Goal: Feedback & Contribution: Contribute content

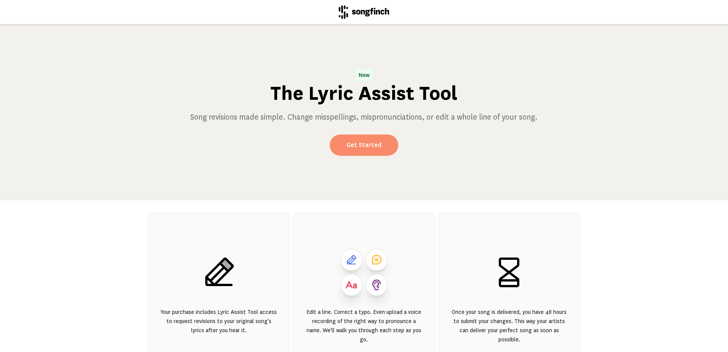
click at [366, 147] on link "Get Started" at bounding box center [364, 144] width 69 height 21
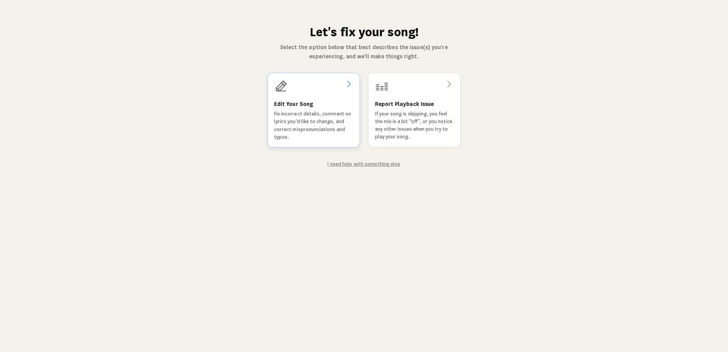
click at [309, 117] on p "Fix incorrect details, comment on lyrics you'd like to change, and correct misp…" at bounding box center [313, 125] width 79 height 31
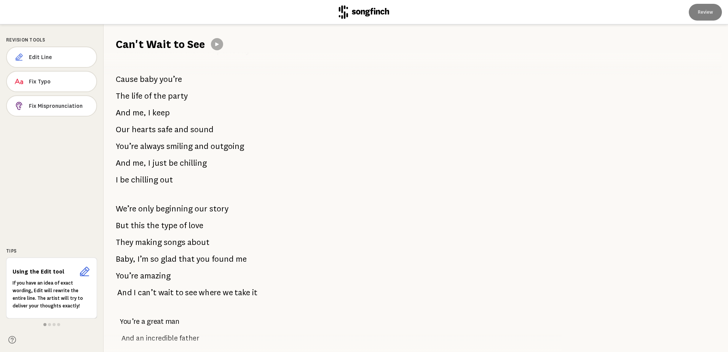
scroll to position [190, 0]
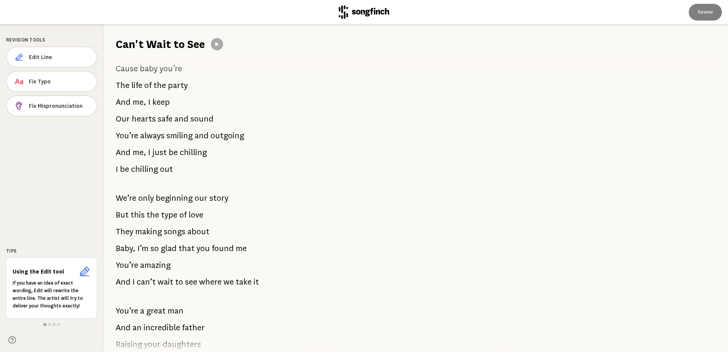
click at [156, 154] on span "just" at bounding box center [159, 152] width 14 height 15
click at [180, 152] on span "chilling" at bounding box center [193, 152] width 27 height 15
click at [45, 53] on button "Edit Line" at bounding box center [51, 56] width 90 height 21
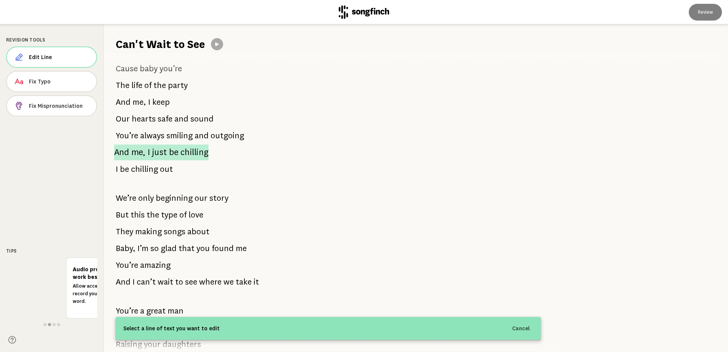
click at [186, 151] on span "chilling" at bounding box center [194, 152] width 28 height 16
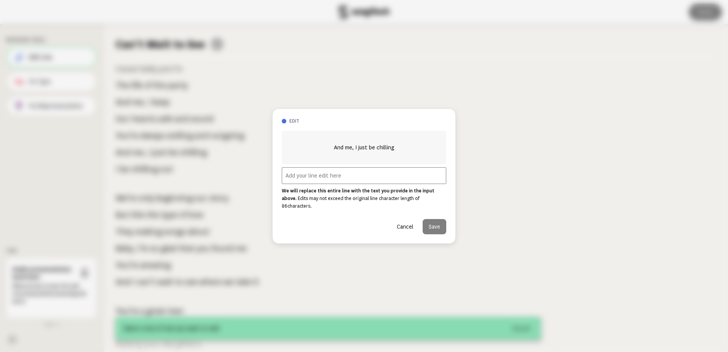
click at [329, 182] on input "text" at bounding box center [364, 175] width 164 height 17
type input "I am not chilling - this just isn't me."
click at [406, 221] on button "Cancel" at bounding box center [405, 226] width 29 height 15
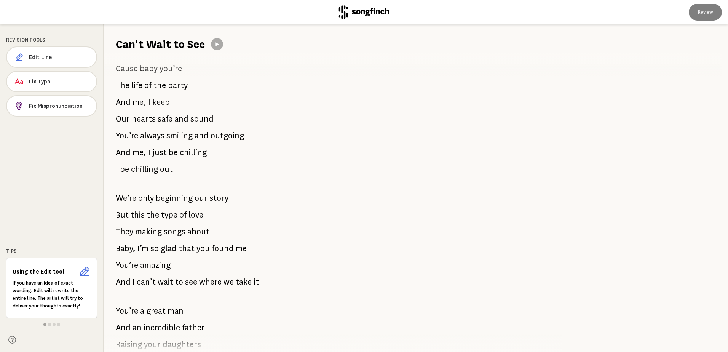
click at [271, 215] on div "We met on eHarmony And something sparked so easily I said my favorite TV Was UC…" at bounding box center [328, 202] width 449 height 300
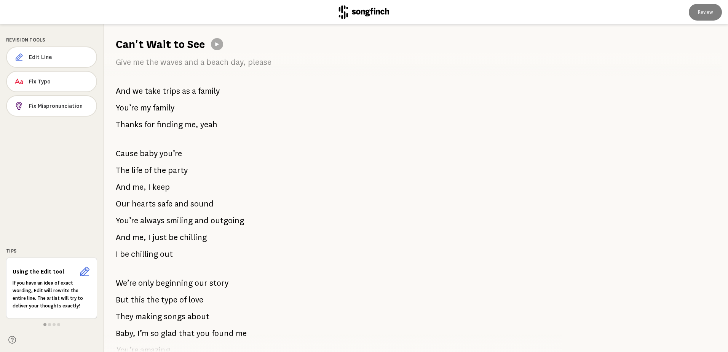
scroll to position [571, 0]
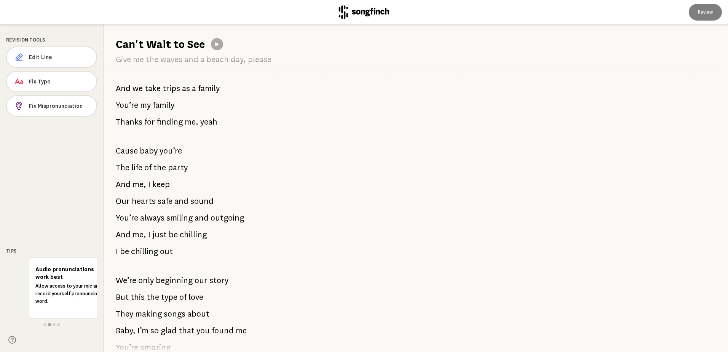
click at [327, 158] on div "We met on eHarmony And something sparked so easily I said my favorite TV Was UC…" at bounding box center [328, 202] width 449 height 300
drag, startPoint x: 117, startPoint y: 148, endPoint x: 186, endPoint y: 182, distance: 77.0
click at [186, 182] on div "We met on eHarmony And something sparked so easily I said my favorite TV Was UC…" at bounding box center [328, 202] width 449 height 300
click at [137, 156] on span "Cause" at bounding box center [127, 150] width 22 height 15
drag, startPoint x: 112, startPoint y: 147, endPoint x: 205, endPoint y: 214, distance: 115.3
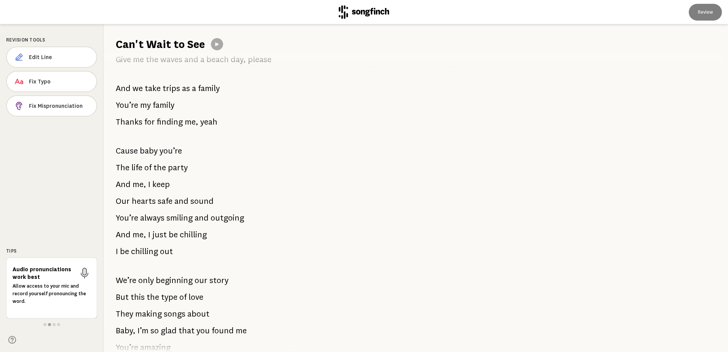
click at [203, 198] on div "We met on eHarmony And something sparked so easily I said my favorite TV Was UC…" at bounding box center [328, 202] width 449 height 300
click at [189, 234] on span "chilling" at bounding box center [193, 234] width 27 height 15
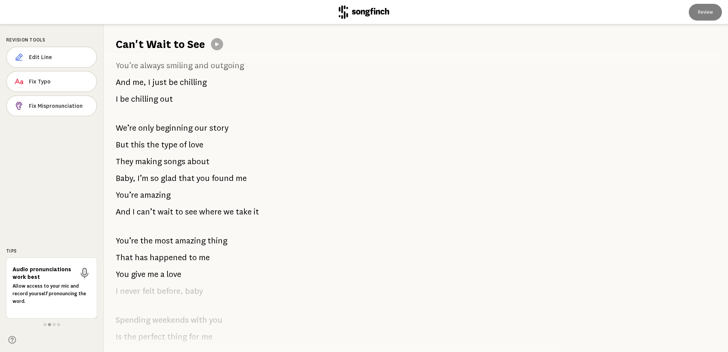
click at [212, 228] on span at bounding box center [328, 227] width 425 height 12
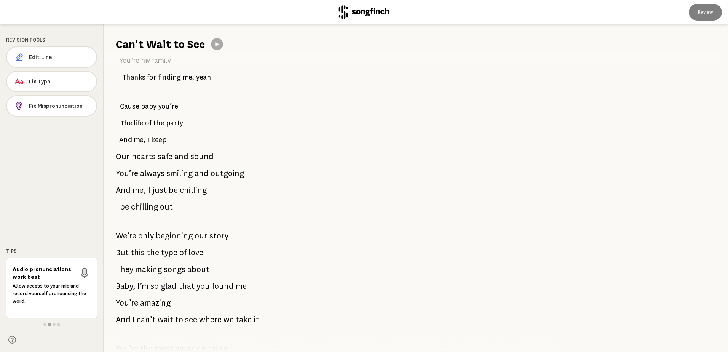
scroll to position [609, 0]
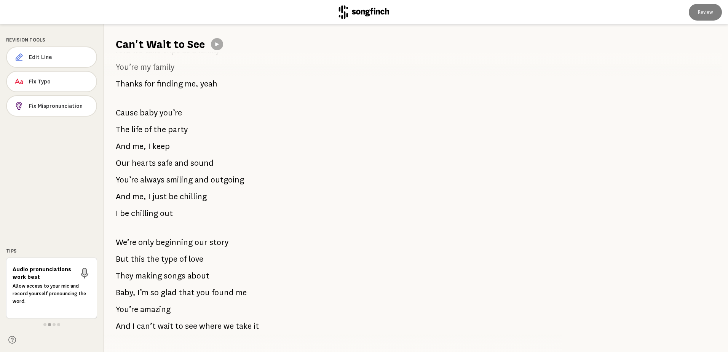
drag, startPoint x: 174, startPoint y: 216, endPoint x: 131, endPoint y: 146, distance: 82.4
click at [133, 147] on div "We met on eHarmony And something sparked so easily I said my favorite TV Was UC…" at bounding box center [328, 202] width 449 height 300
click at [131, 143] on p "And me, I keep" at bounding box center [143, 146] width 54 height 15
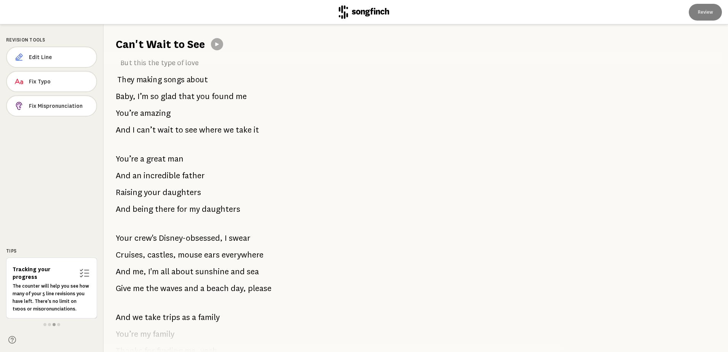
scroll to position [305, 0]
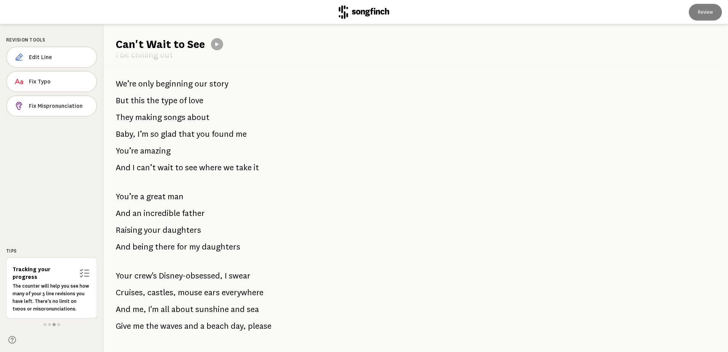
click at [184, 123] on p "They making songs about" at bounding box center [163, 117] width 94 height 15
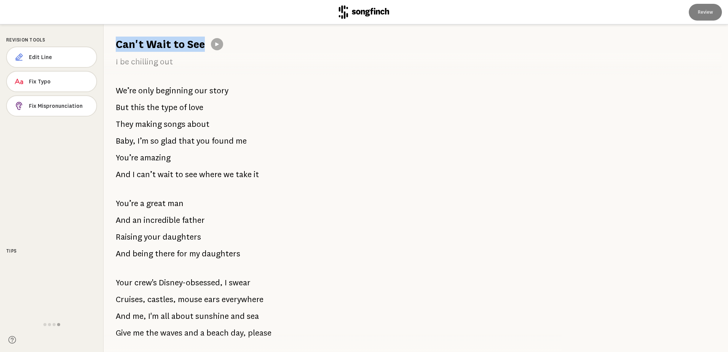
drag, startPoint x: 112, startPoint y: 41, endPoint x: 211, endPoint y: 220, distance: 204.3
click at [211, 220] on div "Can't Wait to See We met on eHarmony And something sparked so easily I said my …" at bounding box center [416, 187] width 624 height 327
drag, startPoint x: 211, startPoint y: 220, endPoint x: 285, endPoint y: 164, distance: 92.9
click at [295, 169] on div "We met on eHarmony And something sparked so easily I said my favorite TV Was UC…" at bounding box center [328, 202] width 449 height 300
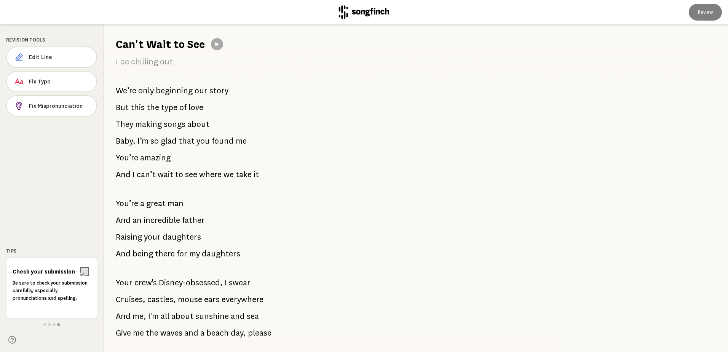
drag, startPoint x: 114, startPoint y: 91, endPoint x: 232, endPoint y: 166, distance: 139.1
click at [232, 166] on div "We met on eHarmony And something sparked so easily I said my favorite TV Was UC…" at bounding box center [328, 202] width 449 height 300
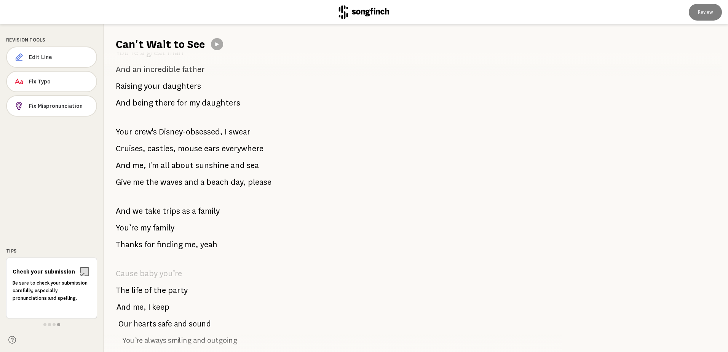
scroll to position [450, 0]
